Goal: Task Accomplishment & Management: Manage account settings

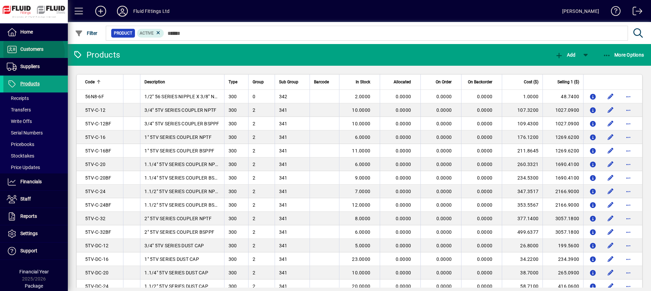
click at [32, 53] on span "Customers" at bounding box center [23, 49] width 40 height 8
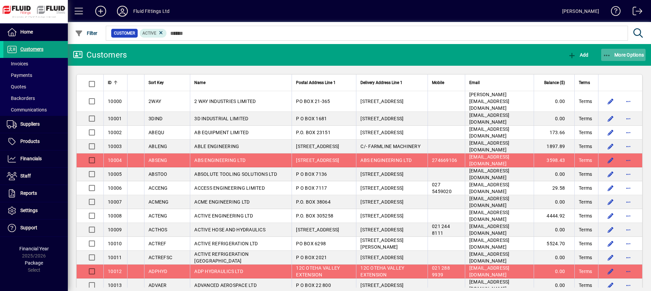
click at [630, 53] on span "More Options" at bounding box center [623, 54] width 41 height 5
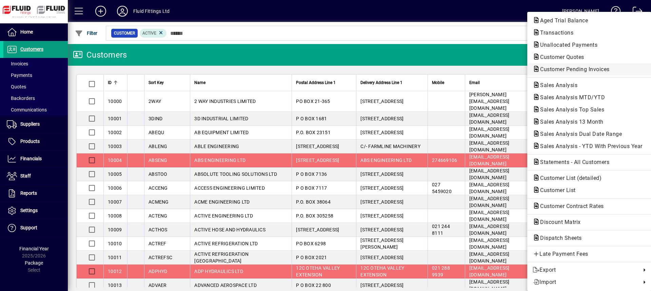
click at [587, 68] on span "Customer Pending Invoices" at bounding box center [573, 69] width 80 height 6
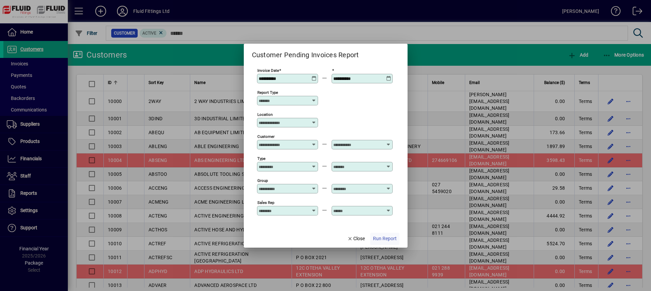
click at [387, 241] on span "Run Report" at bounding box center [385, 238] width 24 height 7
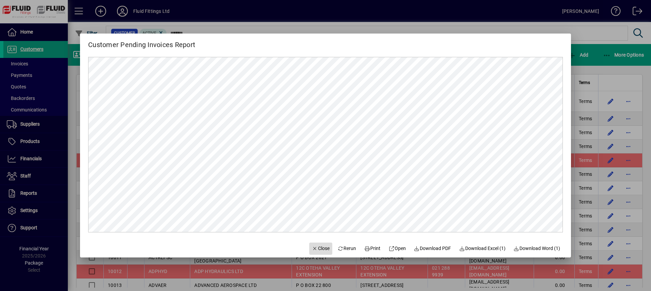
click at [319, 249] on span "Close" at bounding box center [321, 248] width 18 height 7
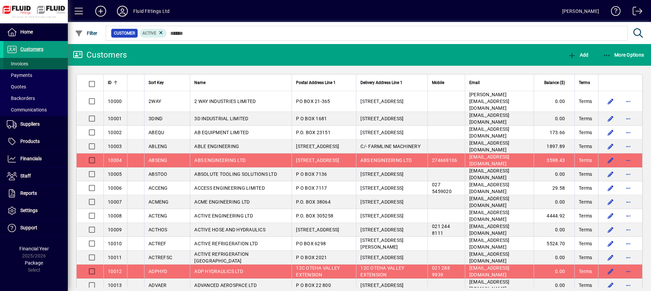
click at [44, 62] on span at bounding box center [35, 64] width 64 height 16
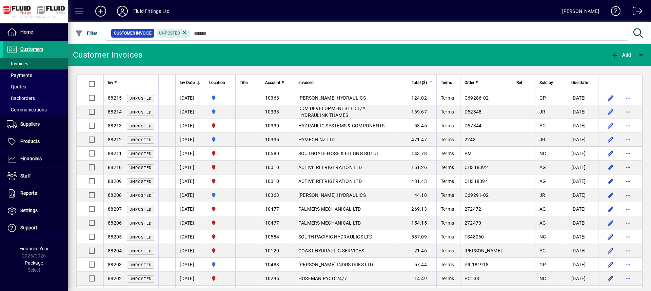
click at [431, 84] on div "Total ($)" at bounding box center [416, 82] width 33 height 7
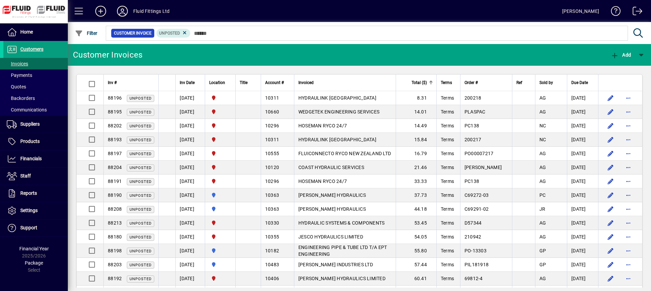
click at [431, 84] on div "Total ($)" at bounding box center [416, 82] width 33 height 7
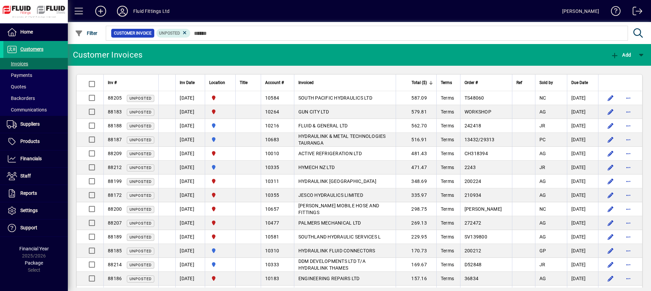
click at [135, 78] on th "Inv #" at bounding box center [130, 83] width 55 height 17
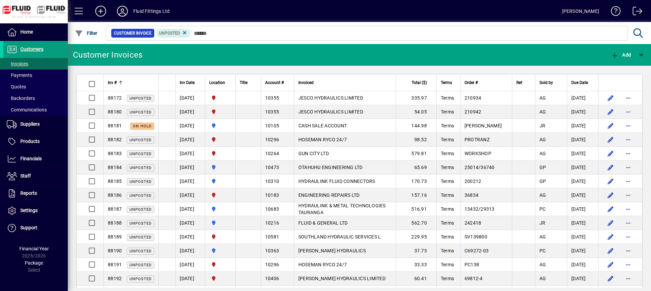
click at [135, 78] on th "Inv #" at bounding box center [130, 83] width 55 height 17
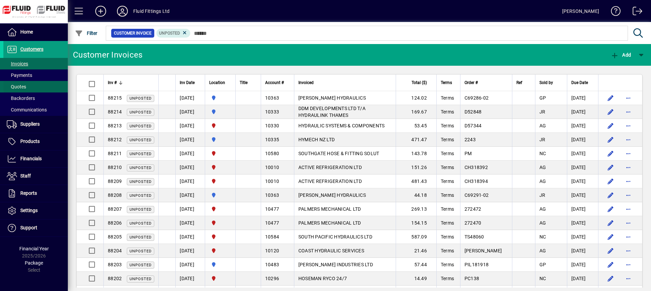
click at [24, 87] on span "Quotes" at bounding box center [16, 86] width 19 height 5
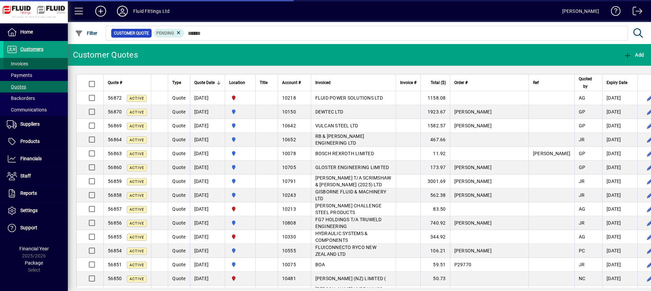
click at [24, 63] on span "Invoices" at bounding box center [17, 63] width 21 height 5
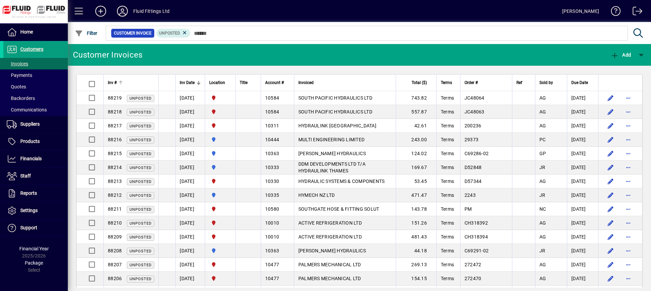
click at [143, 81] on div "Inv #" at bounding box center [131, 82] width 46 height 7
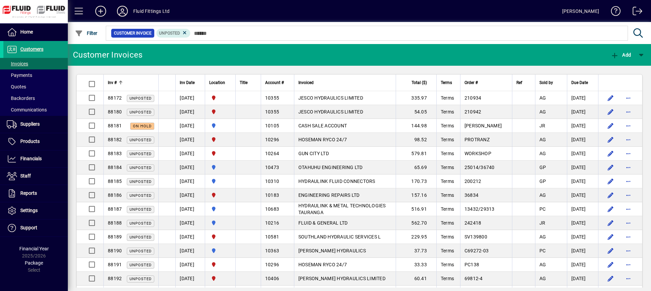
click at [143, 81] on div "Inv #" at bounding box center [131, 82] width 46 height 7
